Goal: Navigation & Orientation: Understand site structure

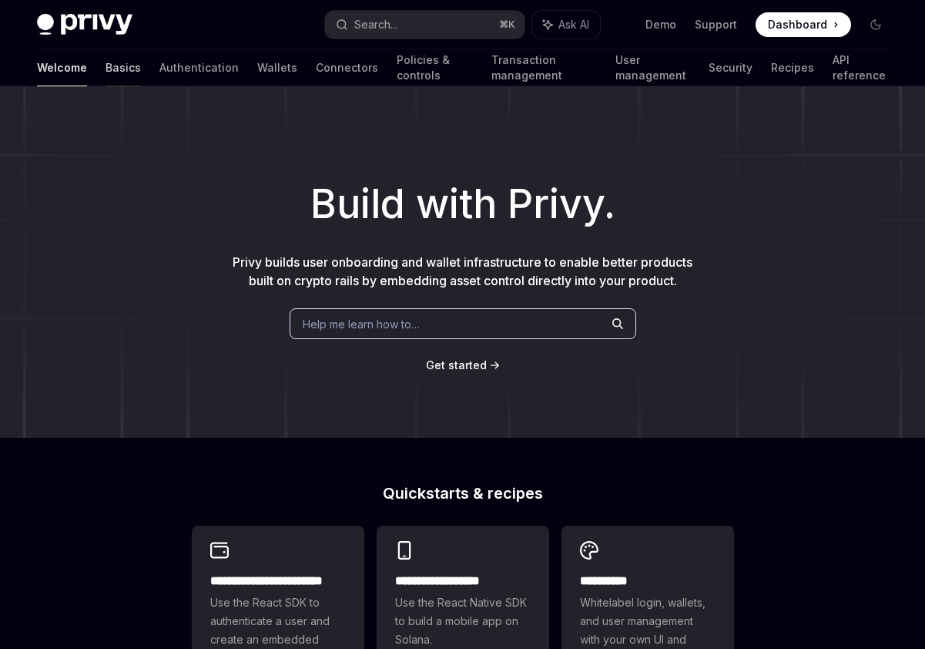
click at [106, 65] on link "Basics" at bounding box center [123, 67] width 35 height 37
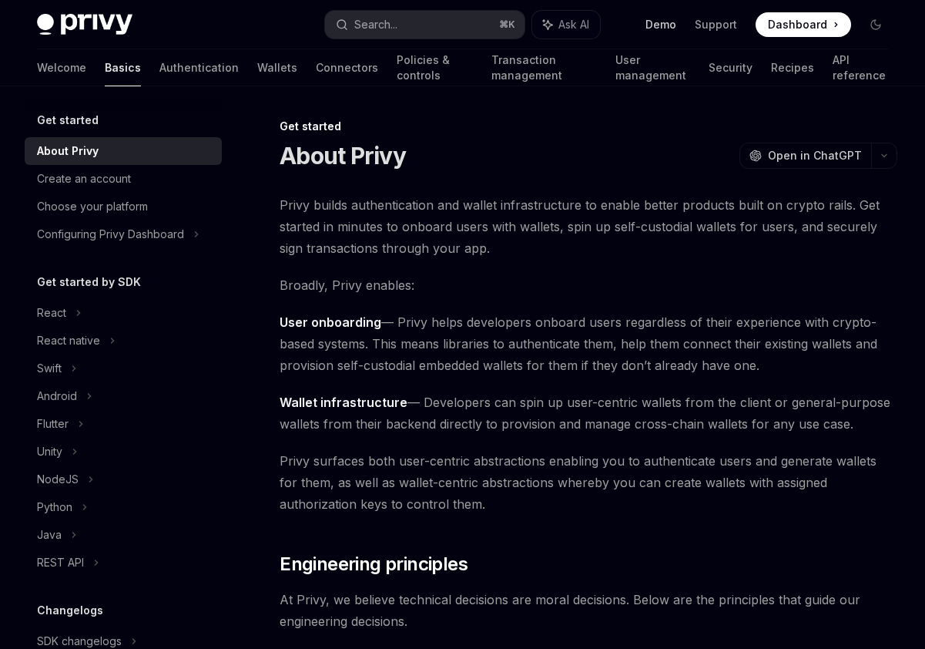
click at [669, 30] on link "Demo" at bounding box center [661, 24] width 31 height 15
click at [718, 19] on link "Support" at bounding box center [716, 24] width 42 height 15
click at [86, 16] on img at bounding box center [85, 25] width 96 height 22
type textarea "*"
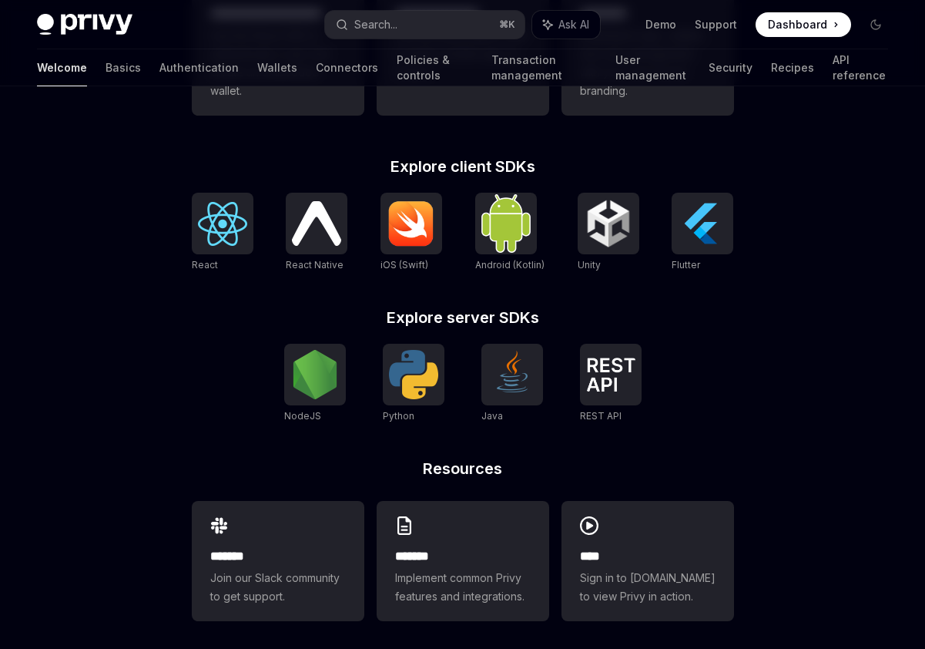
scroll to position [576, 0]
